Goal: Task Accomplishment & Management: Manage account settings

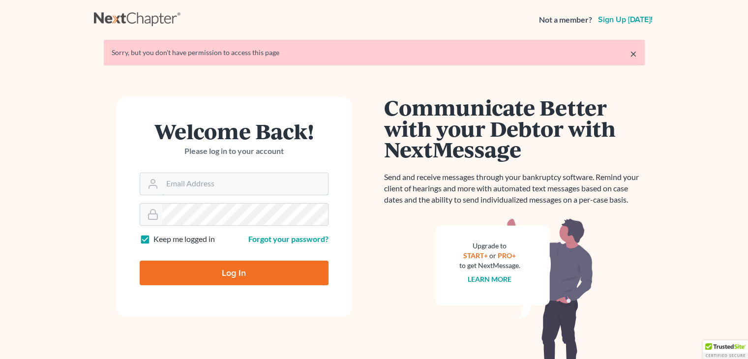
type input "[EMAIL_ADDRESS][DOMAIN_NAME]"
click at [227, 273] on input "Log In" at bounding box center [234, 273] width 189 height 25
type input "Thinking..."
type input "[EMAIL_ADDRESS][DOMAIN_NAME]"
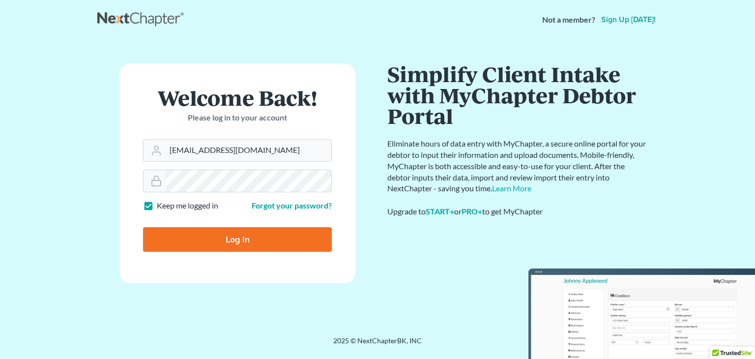
click at [35, 196] on main "× Your email or password is incorrect Welcome Back! Please log in to your accou…" at bounding box center [377, 175] width 755 height 273
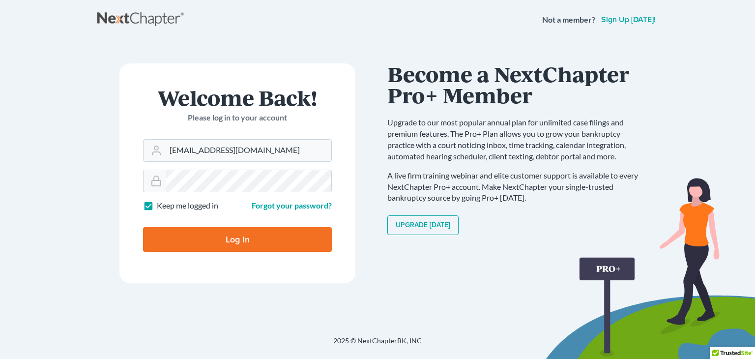
click at [193, 241] on input "Log In" at bounding box center [237, 239] width 189 height 25
type input "Thinking..."
